Goal: Find specific page/section: Find specific page/section

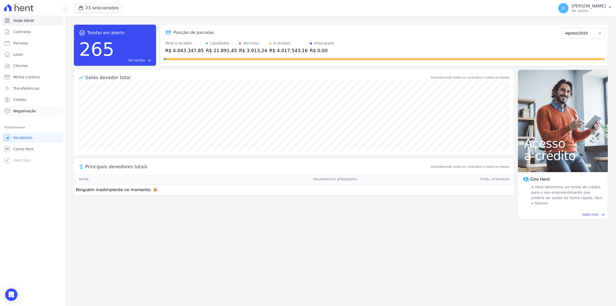
click at [30, 110] on span "Negativação" at bounding box center [24, 110] width 23 height 5
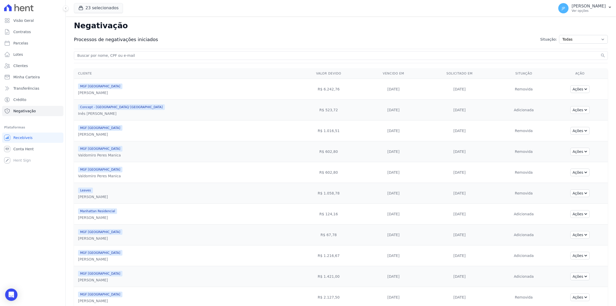
drag, startPoint x: 129, startPoint y: 63, endPoint x: 132, endPoint y: 58, distance: 5.9
click at [133, 58] on input "search" at bounding box center [337, 55] width 523 height 6
paste input "Danieli Garcia"
type input "Danieli Garcia"
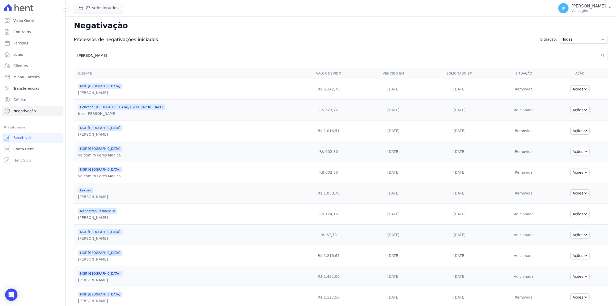
click at [600, 53] on button "search" at bounding box center [602, 55] width 5 height 5
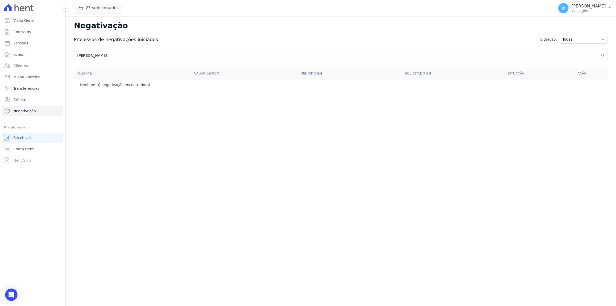
drag, startPoint x: 102, startPoint y: 57, endPoint x: 89, endPoint y: 54, distance: 13.0
click at [89, 54] on input "Danieli Garcia" at bounding box center [337, 55] width 523 height 6
type input "Danieli"
click at [600, 53] on button "search" at bounding box center [602, 55] width 5 height 5
click at [80, 11] on button "23 selecionados" at bounding box center [98, 8] width 49 height 10
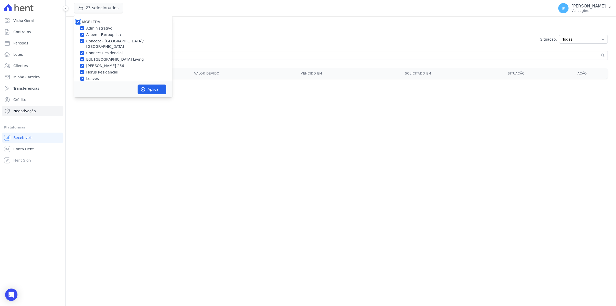
click at [77, 20] on input "MGF LTDA." at bounding box center [78, 22] width 4 height 4
checkbox input "false"
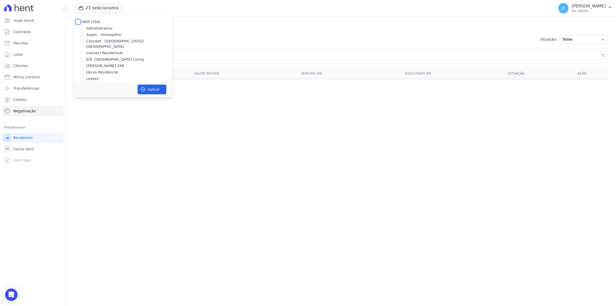
checkbox input "false"
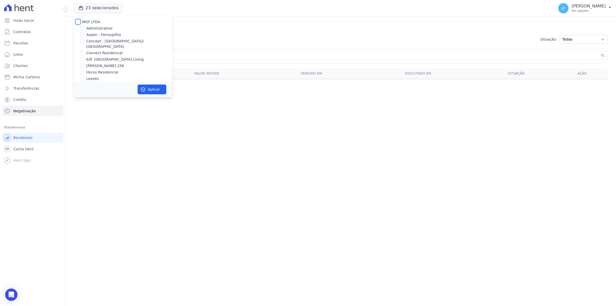
checkbox input "false"
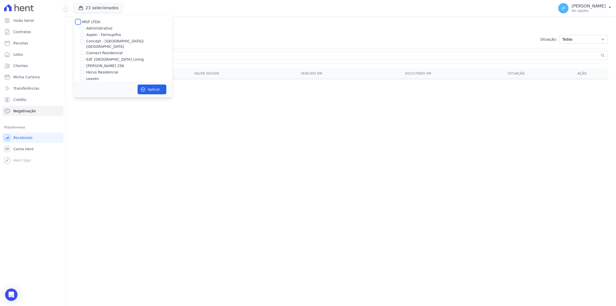
checkbox input "false"
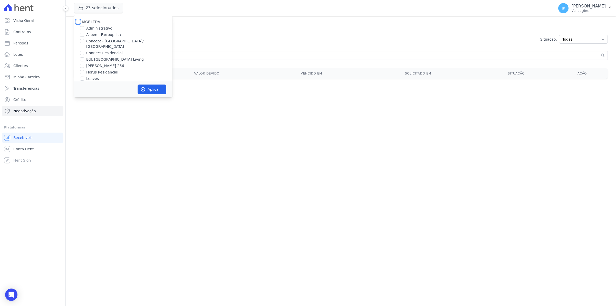
checkbox input "false"
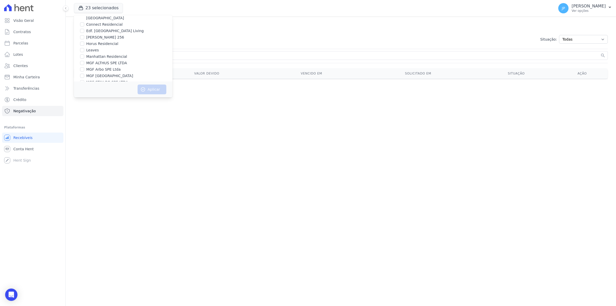
scroll to position [64, 0]
click at [83, 32] on input "MGF Arbo SPE Ltda" at bounding box center [82, 34] width 4 height 4
checkbox input "true"
click at [147, 89] on button "Aplicar" at bounding box center [152, 89] width 29 height 10
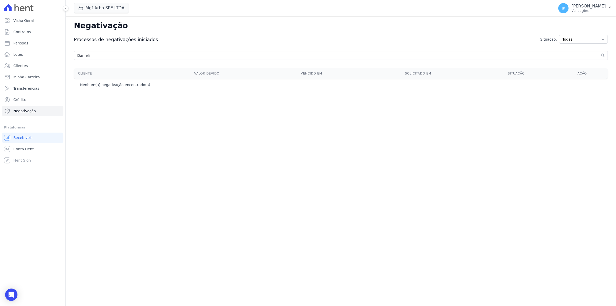
drag, startPoint x: 101, startPoint y: 58, endPoint x: 67, endPoint y: 56, distance: 34.4
click at [67, 56] on div "Negativação Processos de negativações iniciados Situação: Todas Adição solicita…" at bounding box center [341, 160] width 550 height 289
type input "Danieli Garcia"
click at [600, 53] on button "search" at bounding box center [602, 55] width 5 height 5
